Goal: Task Accomplishment & Management: Complete application form

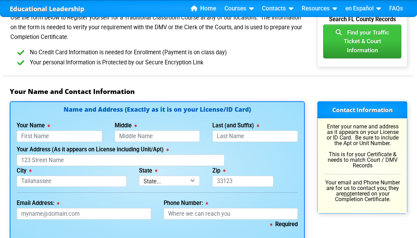
scroll to position [416, 0]
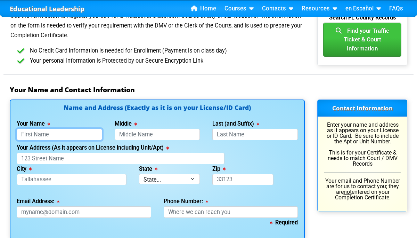
click at [80, 136] on input "Your Name" at bounding box center [59, 134] width 85 height 11
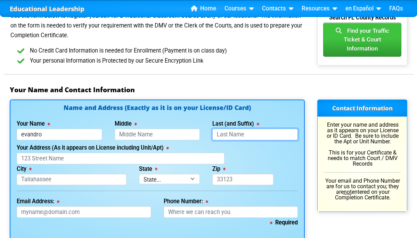
type input "Evandro"
click at [228, 137] on input "Last (and Suffix)" at bounding box center [254, 134] width 85 height 11
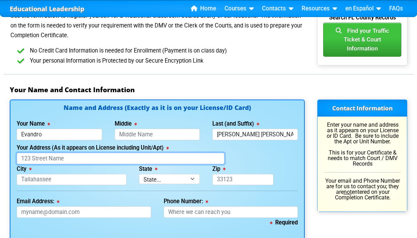
type input "[PERSON_NAME] [PERSON_NAME]"
click at [103, 158] on input "Your Address (As it appears on License including Unit/Apt)" at bounding box center [121, 158] width 208 height 11
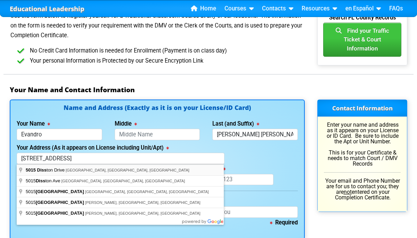
type input "[STREET_ADDRESS]"
type input "St. Cloud"
select select "{"fullName":"[US_STATE]","abbreviation":"FL","uniqueId":"1d559909-6cf0-4a4d-848…"
type input "34771"
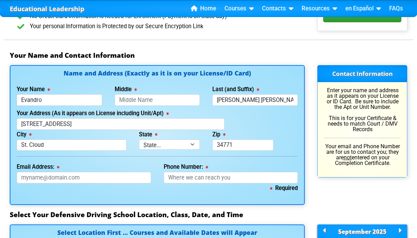
scroll to position [451, 0]
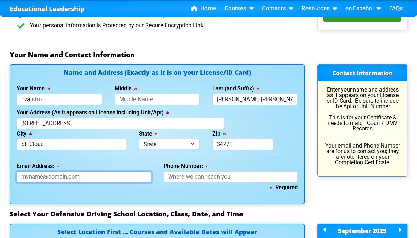
click at [86, 176] on input "Email Address:" at bounding box center [84, 176] width 134 height 11
type input "[EMAIL_ADDRESS][DOMAIN_NAME]"
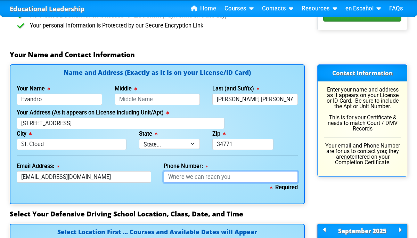
click at [178, 178] on input "Phone Number:" at bounding box center [231, 176] width 134 height 11
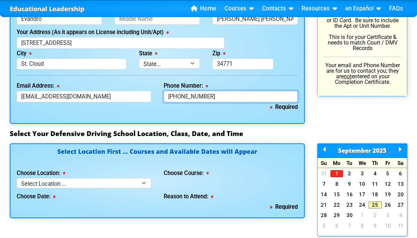
scroll to position [536, 0]
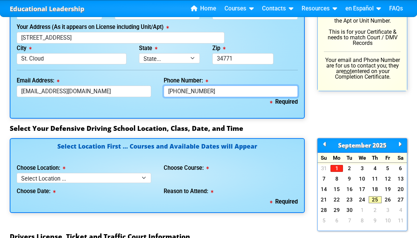
type input "[PHONE_NUMBER]"
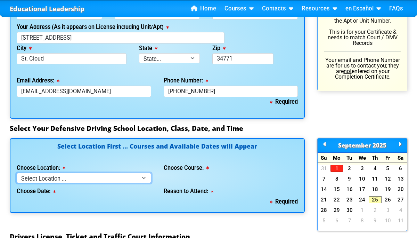
click at [102, 175] on select "Select Location ... Tampa Orlando Kissimmee [GEOGRAPHIC_DATA] - en español [GEO…" at bounding box center [84, 178] width 134 height 10
select select "3"
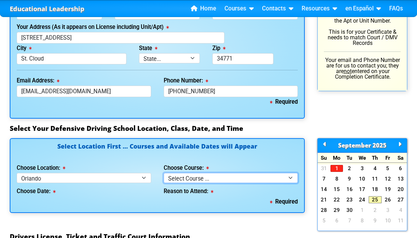
click at [233, 177] on select "Select Course ... 4 Hour Under 25 Class (STOP or Youthful Offender) 8 Hour Aggr…" at bounding box center [231, 178] width 134 height 10
select select "5"
select select
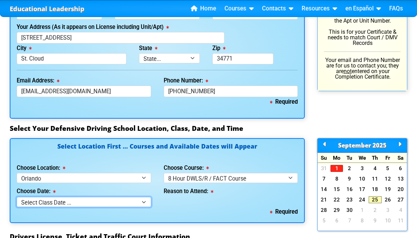
click at [122, 200] on select "Select Class Date ... [DATE] -- (Closed - Class Full)" at bounding box center [84, 202] width 134 height 10
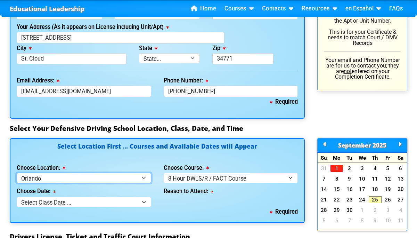
click at [84, 178] on select "Select Location ... Tampa Orlando Kissimmee [GEOGRAPHIC_DATA] - en español [GEO…" at bounding box center [84, 178] width 134 height 10
select select "4"
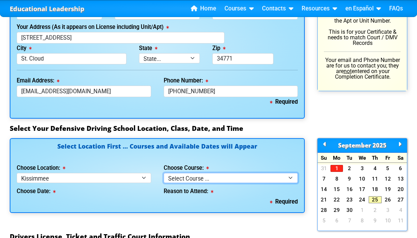
click at [199, 180] on select "Select Course ... 4 Hour BDI Class (Basic Course & TCAC) 4 Hour Under 25 Class …" at bounding box center [231, 178] width 134 height 10
select select "5"
select select
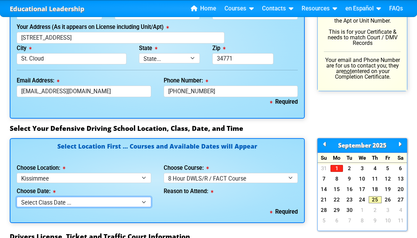
click at [132, 204] on select "Select Class Date ... [DATE] -- (Closed - Class Full)" at bounding box center [84, 202] width 134 height 10
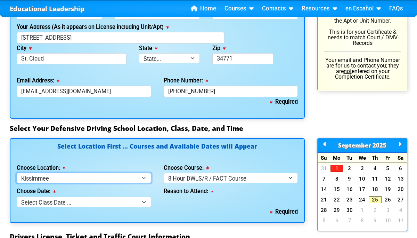
click at [137, 179] on select "Select Location ... Tampa Orlando Kissimmee [GEOGRAPHIC_DATA] - en español [GEO…" at bounding box center [84, 178] width 134 height 10
select select "7"
select select
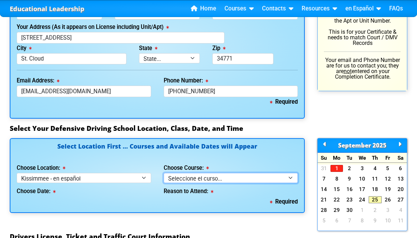
click at [201, 181] on select "Seleccione el curso... Clase de BDI de 4 horas (Curso básico y TCAC) Clase de 4…" at bounding box center [231, 178] width 134 height 10
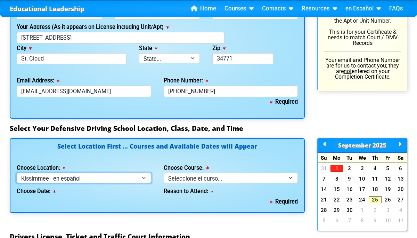
click at [104, 178] on select "Select Location ... Tampa Orlando Kissimmee [GEOGRAPHIC_DATA] - en español [GEO…" at bounding box center [84, 178] width 134 height 10
select select "6"
select select
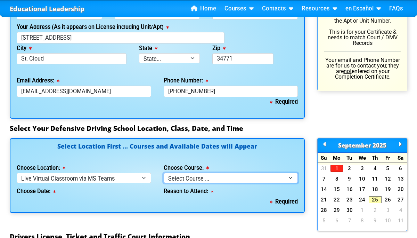
click at [174, 179] on select "Select Course ... 4 Hour Under 25 Class (STOP or Youthful Offender)" at bounding box center [231, 178] width 134 height 10
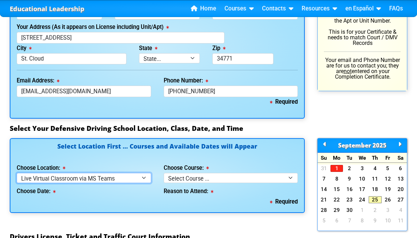
click at [120, 178] on select "Select Location ... Tampa Orlando Kissimmee [GEOGRAPHIC_DATA] - en español [GEO…" at bounding box center [84, 178] width 134 height 10
select select "2"
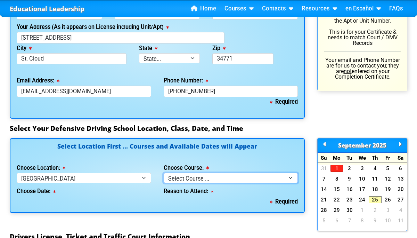
click at [194, 177] on select "Select Course ... 4 Hour BDI Class (Basic Course & TCAC) 4 Hour Under 25 Class …" at bounding box center [231, 178] width 134 height 10
select select "5"
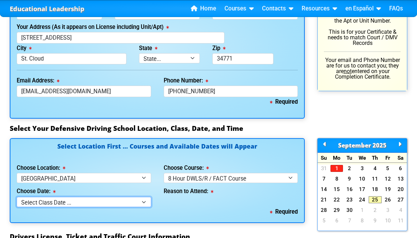
click at [108, 200] on select "Select Class Date ... [DATE] -- ([DATE] from 9:30am-6:30pm) [DATE] -- ([DATE] f…" at bounding box center [84, 202] width 134 height 10
select select "[DATE], 11"
select select
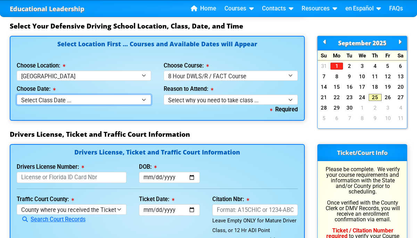
scroll to position [639, 0]
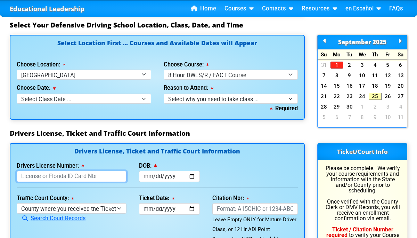
click at [83, 177] on input "Drivers License Number:" at bounding box center [72, 176] width 110 height 11
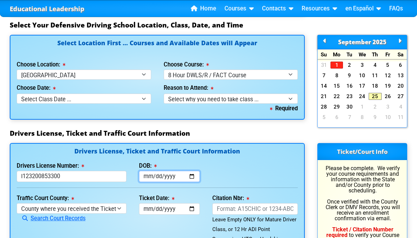
type input "L123200853300"
click at [166, 177] on input "DOB:" at bounding box center [169, 176] width 61 height 11
click at [148, 176] on input "DOB:" at bounding box center [169, 176] width 61 height 11
click at [191, 178] on input "DOB:" at bounding box center [169, 176] width 61 height 11
click at [169, 176] on input "[DATE]" at bounding box center [169, 176] width 61 height 11
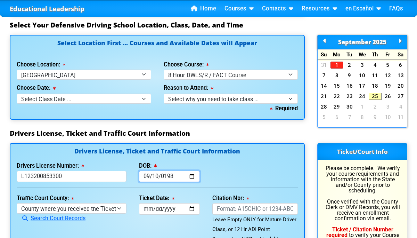
type input "[DATE]"
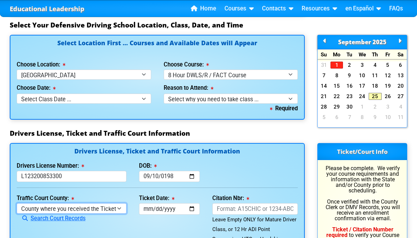
click at [68, 210] on select "County where you received the Ticket Out of State Out of State - [US_STATE] Out…" at bounding box center [72, 208] width 110 height 10
select select "{"countyName":"Osceola","state":"[US_STATE]","uniqueId":"e0d9688b-550c-4624-8ae…"
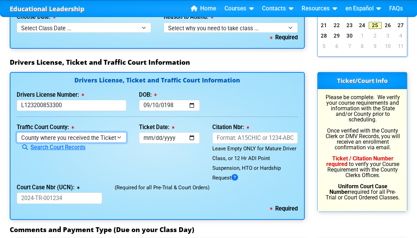
scroll to position [712, 0]
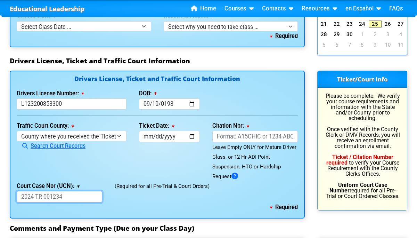
click at [75, 195] on input "Court Case Nbr (UCN):" at bounding box center [59, 196] width 85 height 11
click at [53, 193] on input "Court Case Nbr (UCN):" at bounding box center [59, 196] width 85 height 11
type input "25ct2821"
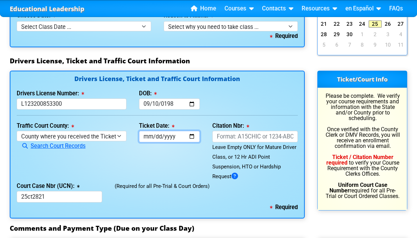
click at [162, 138] on input "Ticket Date:" at bounding box center [169, 136] width 61 height 11
type input "[DATE]"
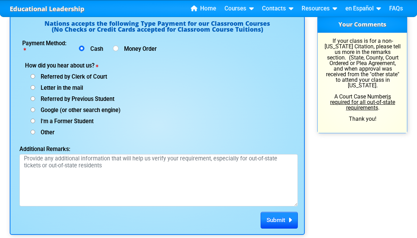
scroll to position [932, 0]
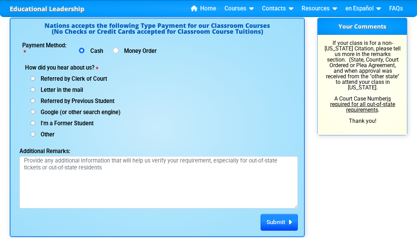
click at [32, 111] on input "Google (or other search engine)" at bounding box center [33, 111] width 5 height 5
radio input "true"
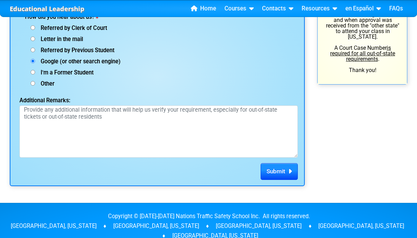
scroll to position [986, 0]
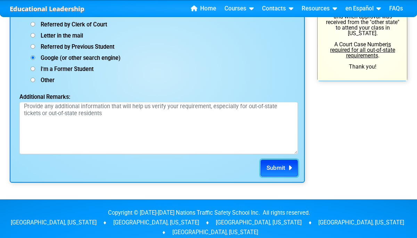
click at [282, 169] on span "Submit" at bounding box center [276, 167] width 19 height 7
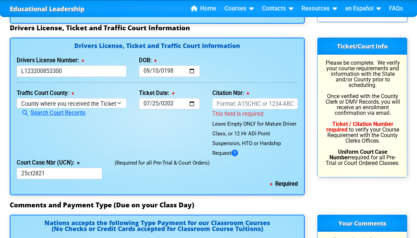
scroll to position [744, 0]
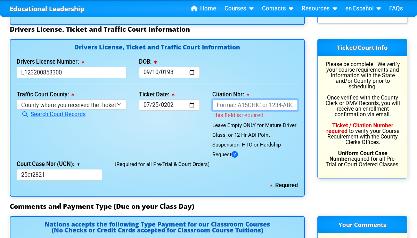
click at [235, 104] on input "Citation Nbr:" at bounding box center [254, 104] width 85 height 11
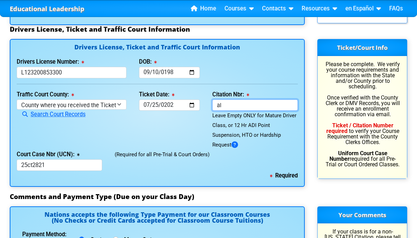
type input "a"
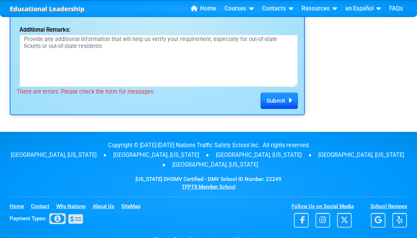
scroll to position [1055, 0]
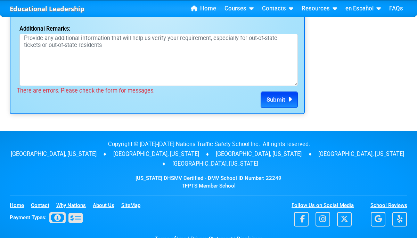
type input "ALTL5KE"
click at [272, 101] on span "Submit" at bounding box center [276, 99] width 19 height 7
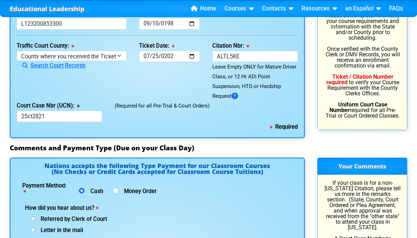
scroll to position [790, 0]
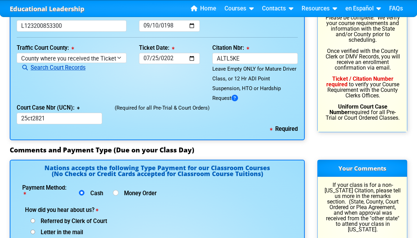
click at [75, 70] on link "Search Court Records" at bounding box center [51, 67] width 69 height 7
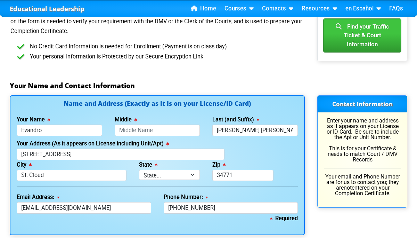
scroll to position [420, 0]
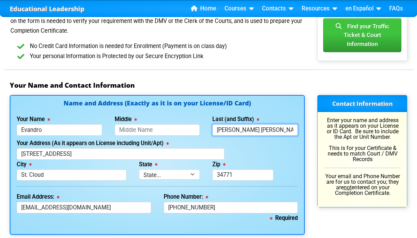
drag, startPoint x: 233, startPoint y: 129, endPoint x: 175, endPoint y: 117, distance: 58.5
click at [175, 117] on div "Your Name Evandro Middle Last (and Suffix) [PERSON_NAME] [PERSON_NAME]" at bounding box center [157, 124] width 294 height 21
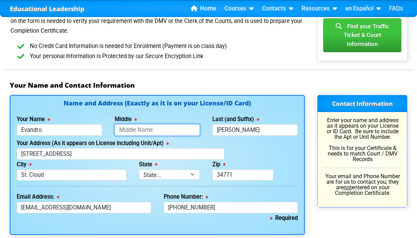
type input "[PERSON_NAME]"
click at [168, 130] on input "Middle" at bounding box center [157, 129] width 85 height 11
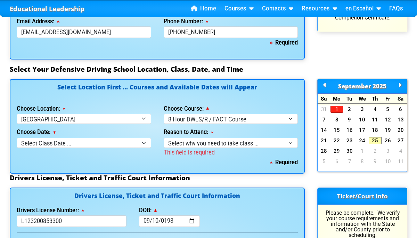
scroll to position [597, 0]
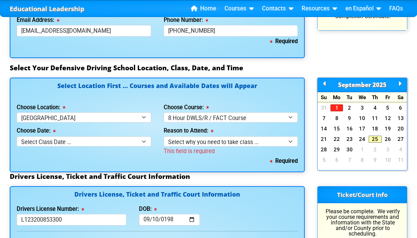
type input "[PERSON_NAME]"
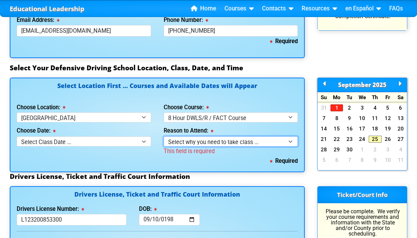
click at [221, 142] on select "Select why you need to take class ... Court Order for Driving on Suspended Lice…" at bounding box center [231, 141] width 134 height 10
select select "8 Hour DWLS/R - Court Ordered"
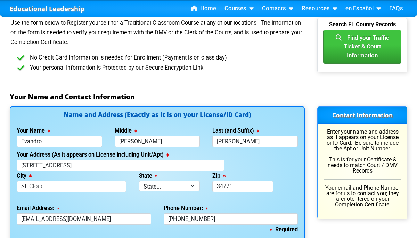
scroll to position [407, 0]
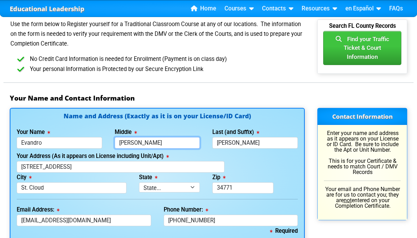
drag, startPoint x: 137, startPoint y: 143, endPoint x: 104, endPoint y: 144, distance: 32.3
click at [104, 144] on div "Your Name Evandro Middle [PERSON_NAME] Last (and Suffix) [PERSON_NAME]" at bounding box center [157, 137] width 294 height 21
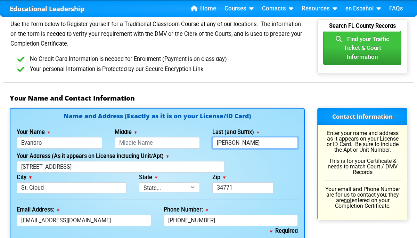
click at [214, 144] on input "[PERSON_NAME]" at bounding box center [254, 142] width 85 height 11
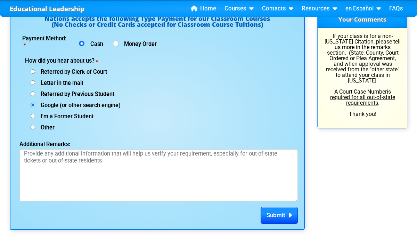
scroll to position [940, 0]
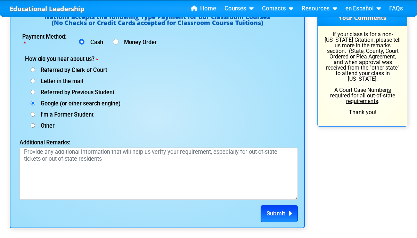
type input "[PERSON_NAME] [PERSON_NAME]"
click at [279, 212] on span "Submit" at bounding box center [276, 213] width 19 height 7
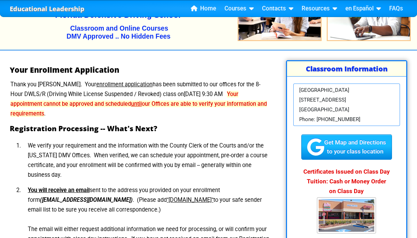
scroll to position [52, 0]
